Goal: Register for event/course

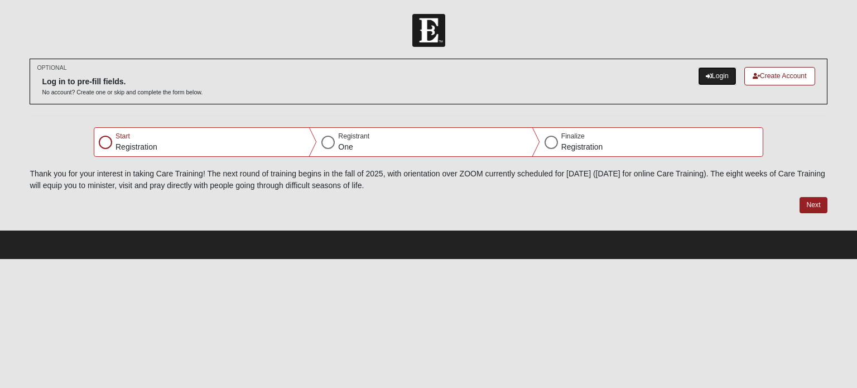
click at [707, 75] on icon at bounding box center [709, 76] width 6 height 6
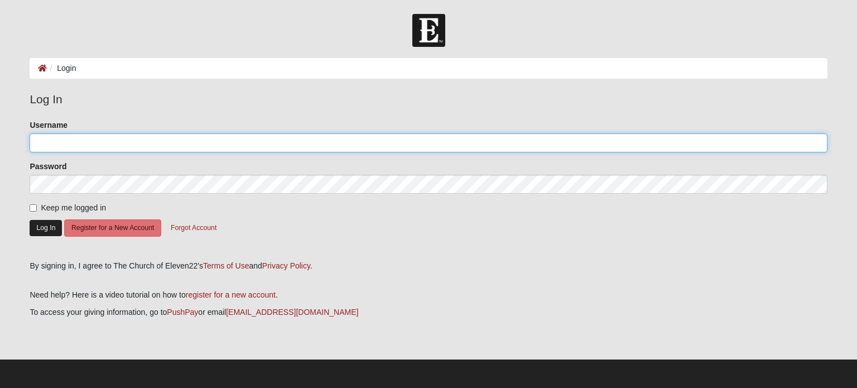
type input "dnist1124"
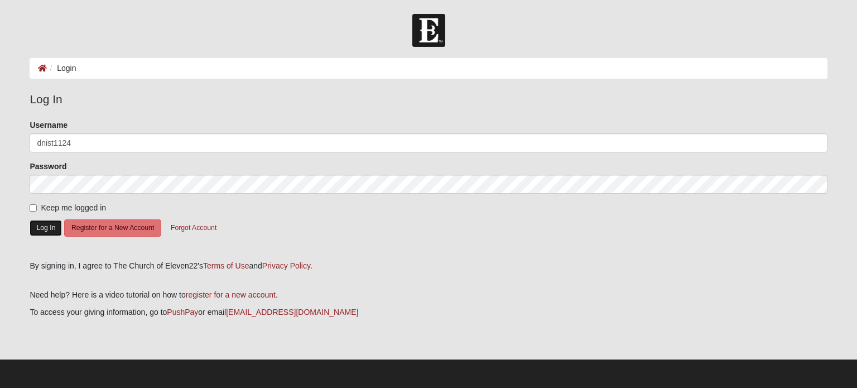
click at [40, 225] on button "Log In" at bounding box center [46, 228] width 32 height 16
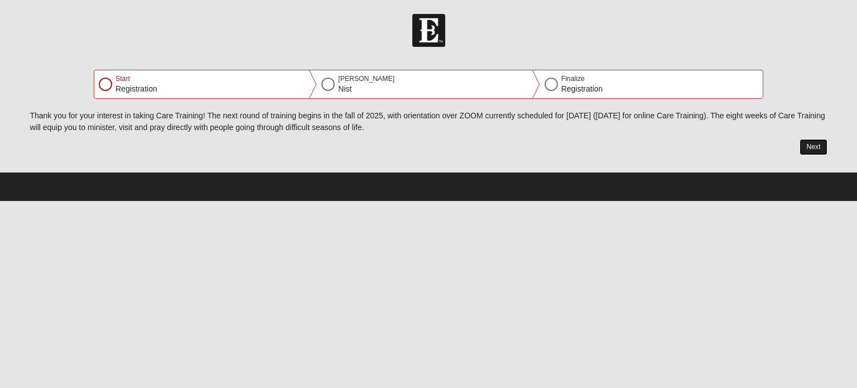
click at [818, 146] on button "Next" at bounding box center [813, 147] width 27 height 16
select select "11"
select select "24"
select select "1969"
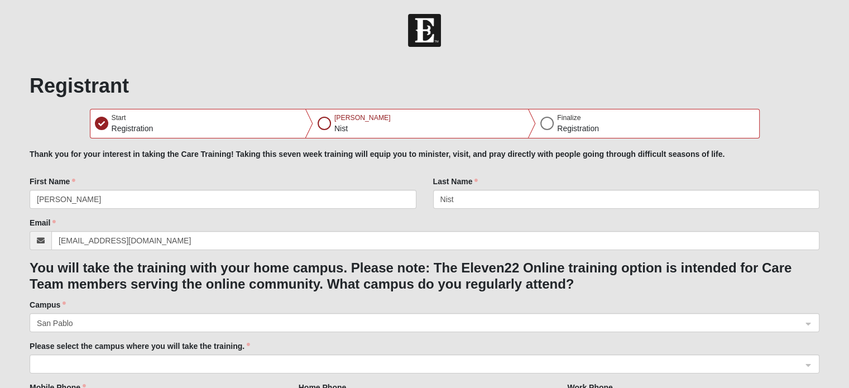
click at [792, 363] on span at bounding box center [419, 364] width 765 height 12
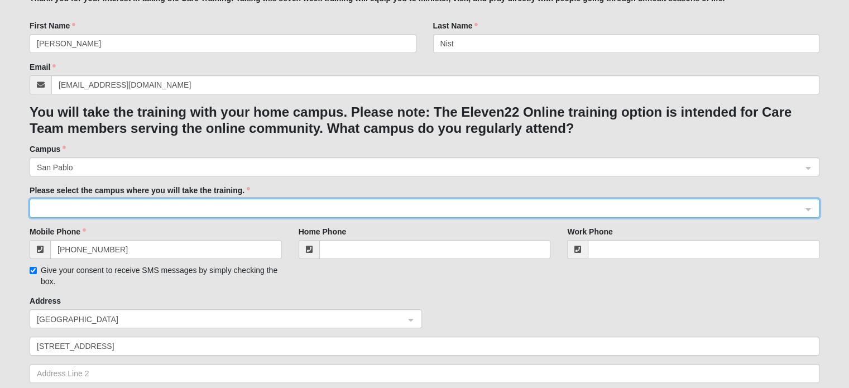
scroll to position [156, 0]
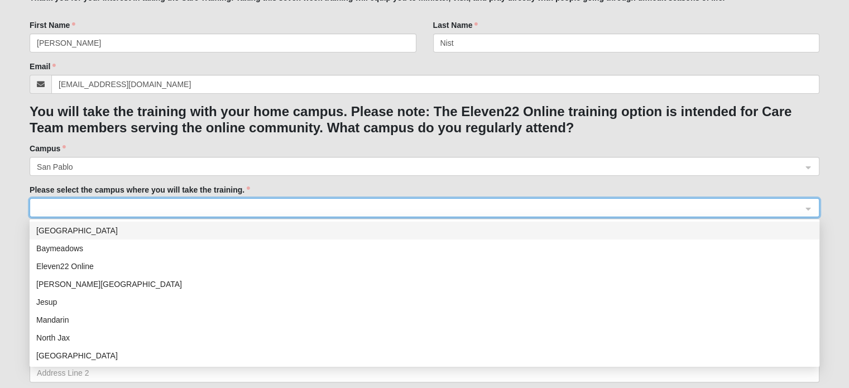
click at [808, 211] on div at bounding box center [424, 208] width 789 height 19
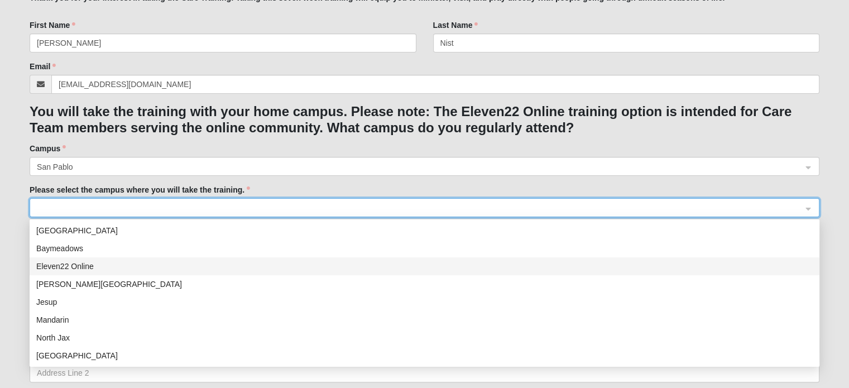
click at [768, 272] on div "Eleven22 Online" at bounding box center [424, 266] width 776 height 12
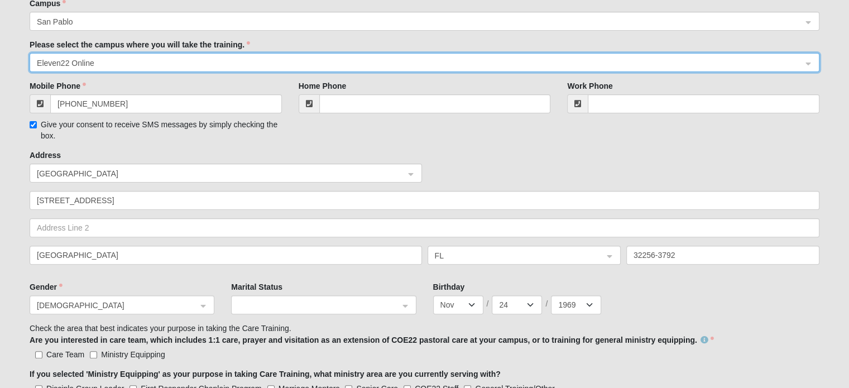
scroll to position [313, 0]
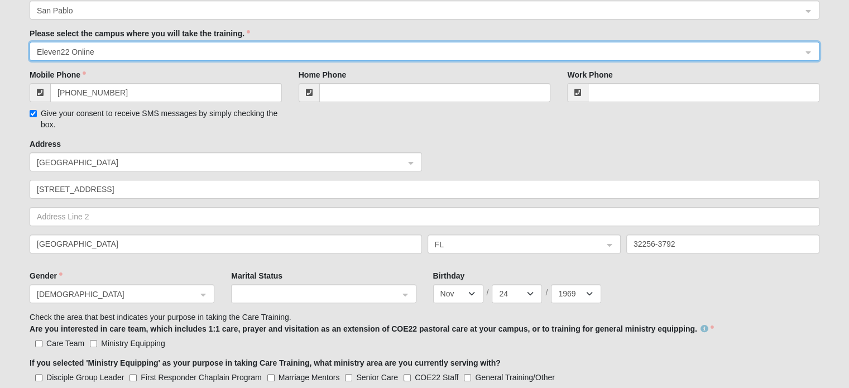
click at [406, 295] on div at bounding box center [324, 294] width 184 height 19
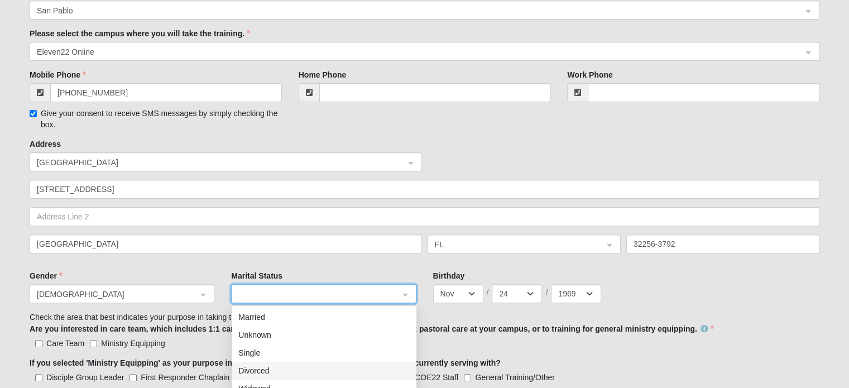
click at [353, 370] on div "Divorced" at bounding box center [323, 370] width 171 height 12
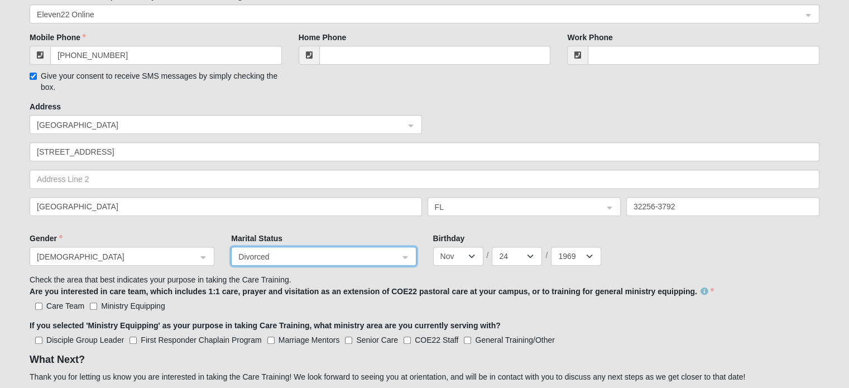
scroll to position [357, 0]
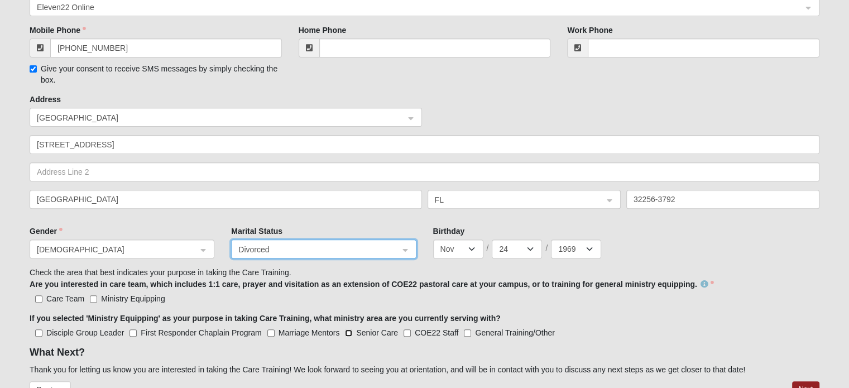
click at [349, 330] on input "Senior Care" at bounding box center [348, 332] width 7 height 7
checkbox input "true"
click at [465, 334] on input "General Training/Other" at bounding box center [467, 332] width 7 height 7
checkbox input "true"
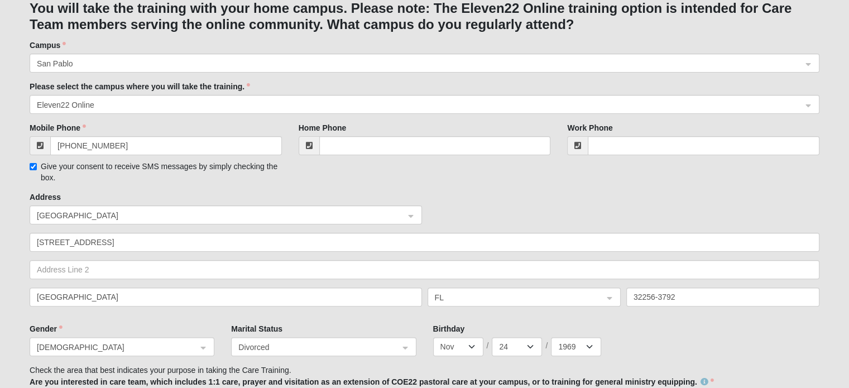
scroll to position [253, 0]
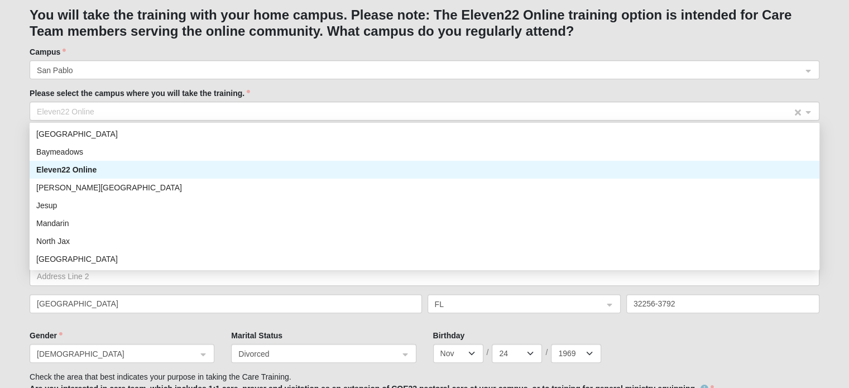
click at [743, 110] on span "Eleven22 Online" at bounding box center [414, 111] width 755 height 12
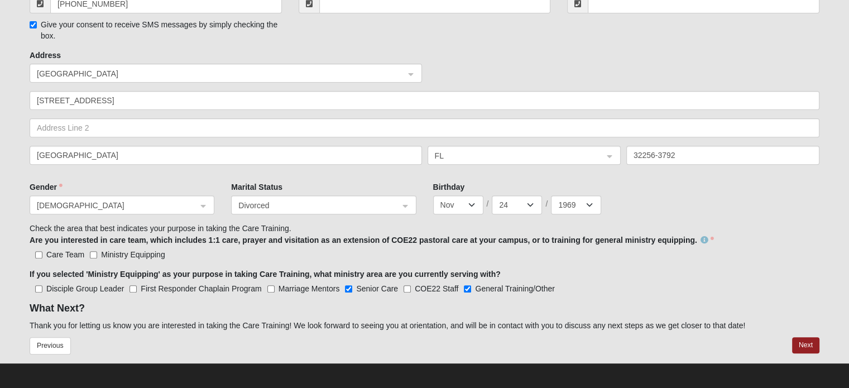
scroll to position [404, 0]
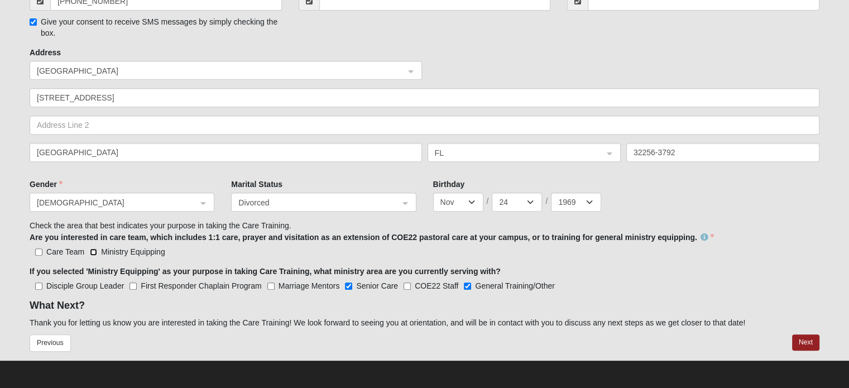
click at [93, 252] on input "Ministry Equipping" at bounding box center [93, 251] width 7 height 7
checkbox input "true"
click at [779, 273] on div "If you selected 'Ministry Equipping' as your purpose in taking Care Training, w…" at bounding box center [425, 279] width 790 height 26
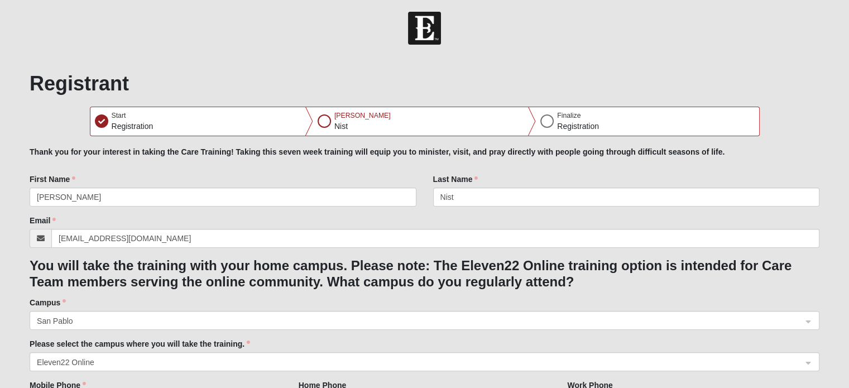
scroll to position [0, 0]
